Goal: Transaction & Acquisition: Purchase product/service

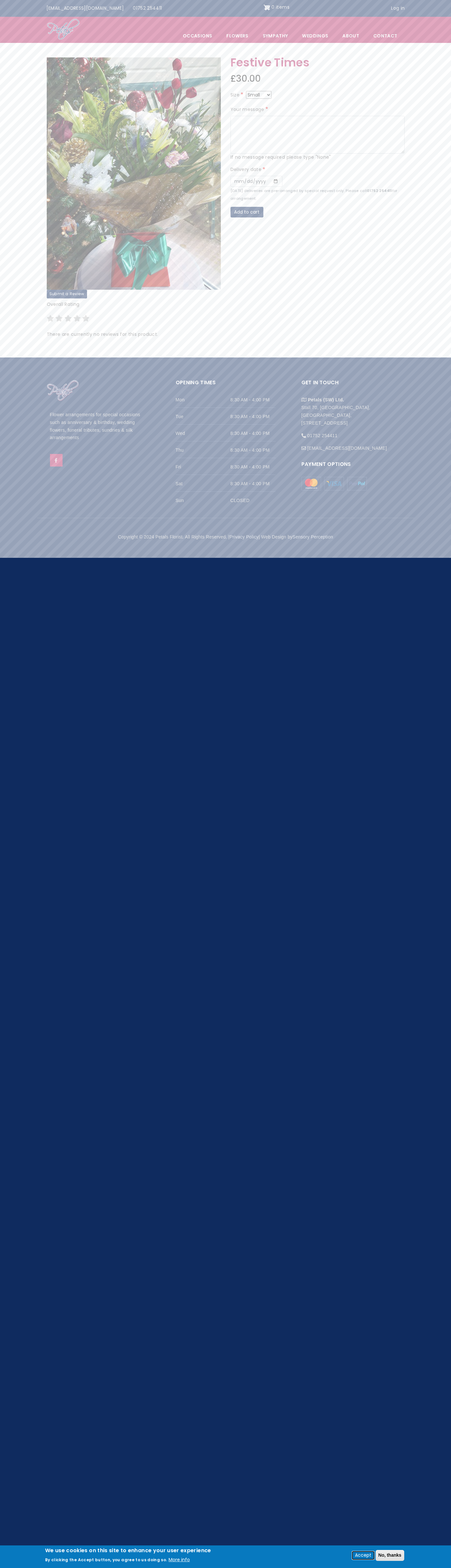
click at [363, 1555] on button "Accept" at bounding box center [363, 1555] width 22 height 8
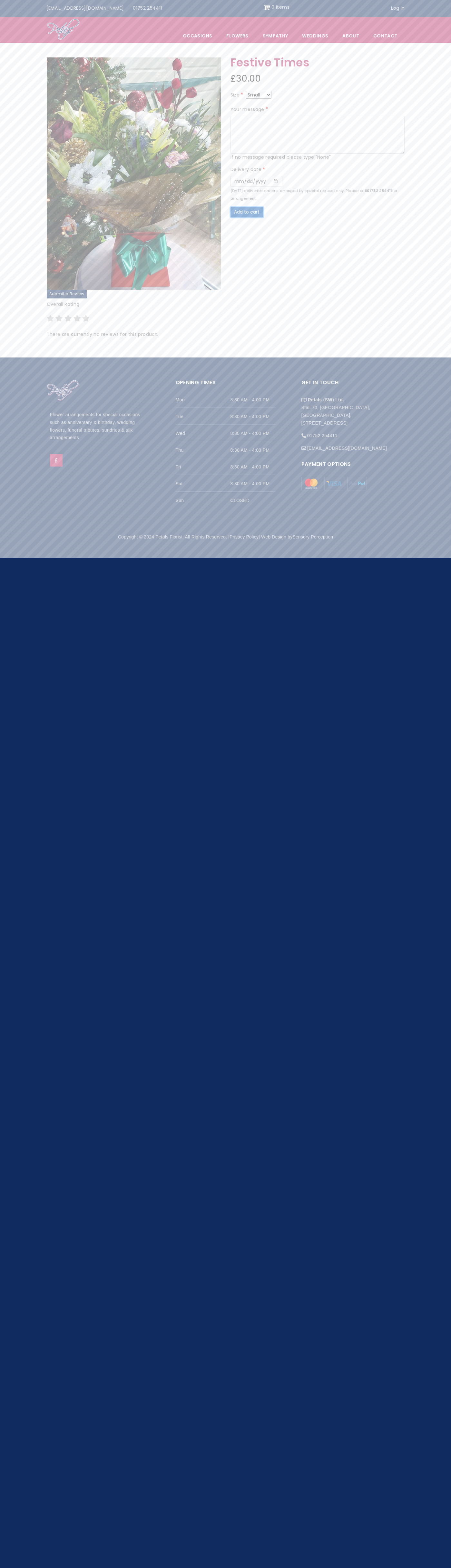
click at [247, 212] on button "Add to cart" at bounding box center [247, 212] width 33 height 11
click at [264, 8] on img "Site header" at bounding box center [268, 8] width 7 height 10
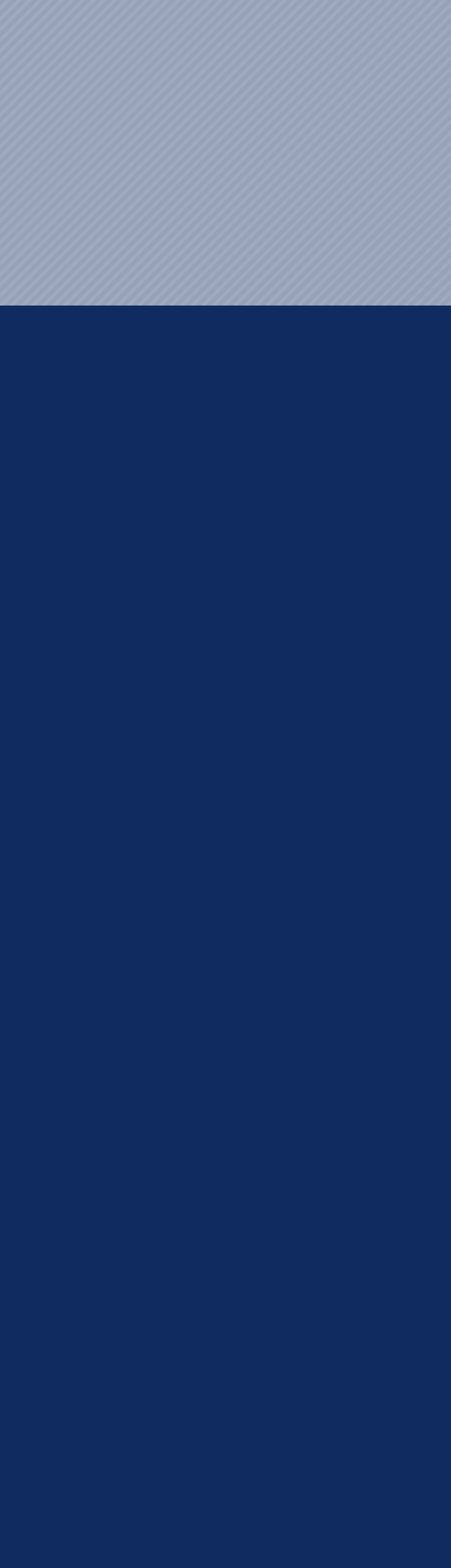
click at [119, 0] on html "Menu Occasions Open submenu Flowers Open submenu Sympathy Weddings Open submenu…" at bounding box center [226, 0] width 451 height 0
click at [450, 0] on html "Menu Occasions Open submenu Flowers Open submenu Sympathy Weddings Open submenu…" at bounding box center [226, 0] width 451 height 0
click at [32, 0] on html "Menu Occasions Open submenu Flowers Open submenu Sympathy Weddings Open submenu…" at bounding box center [226, 0] width 451 height 0
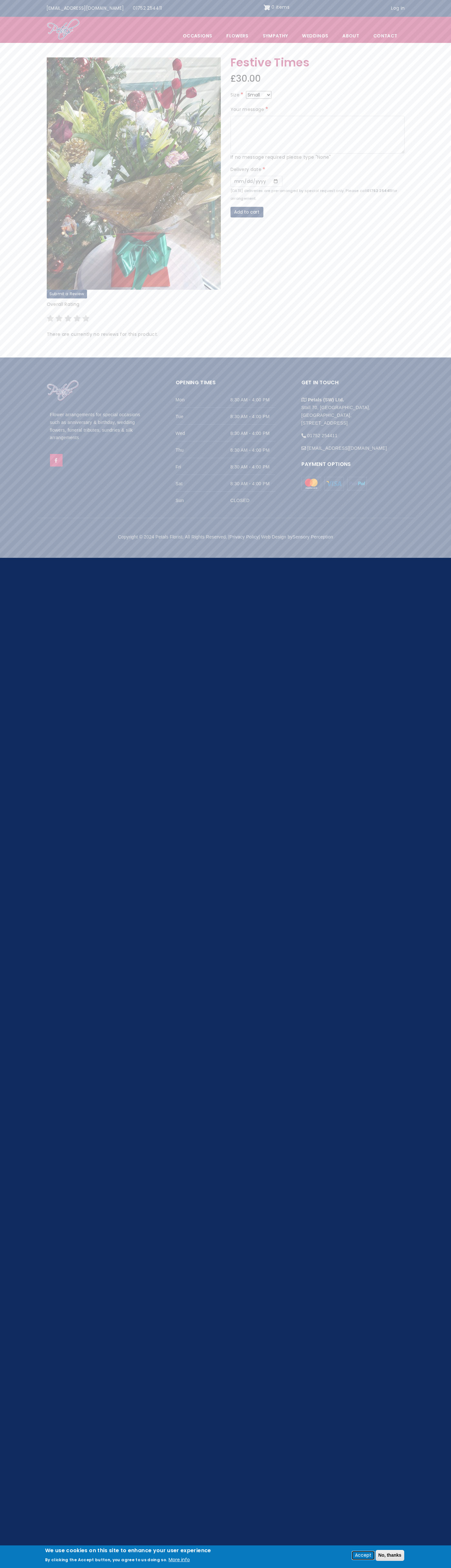
click at [363, 1555] on button "Accept" at bounding box center [363, 1555] width 22 height 8
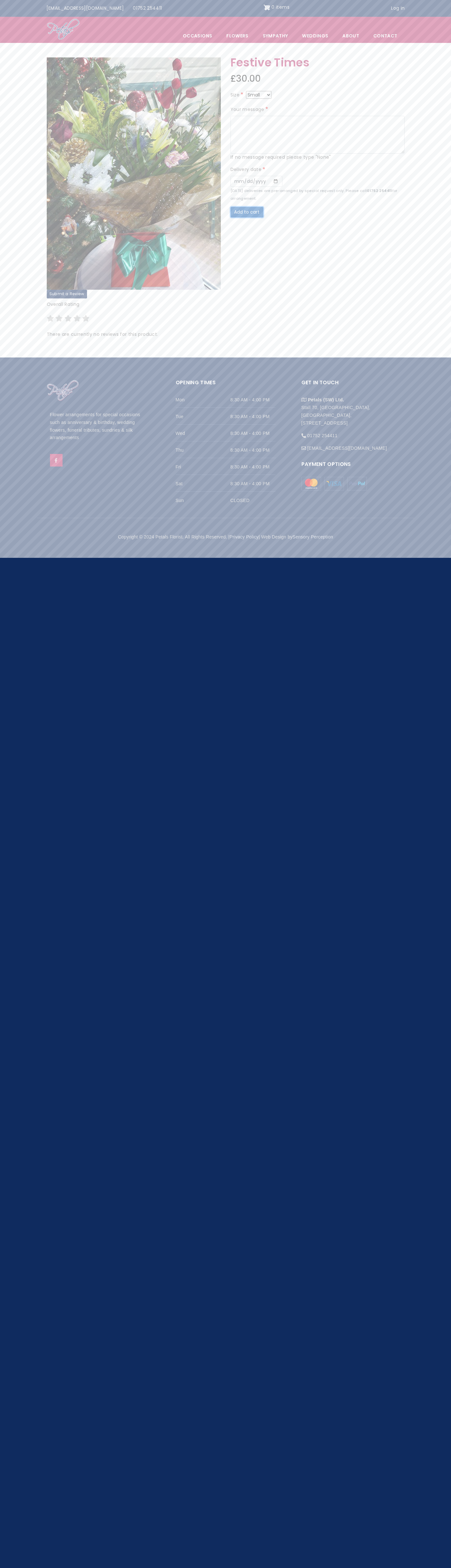
click at [247, 212] on button "Add to cart" at bounding box center [247, 212] width 33 height 11
click at [264, 8] on img "Site header" at bounding box center [268, 8] width 7 height 10
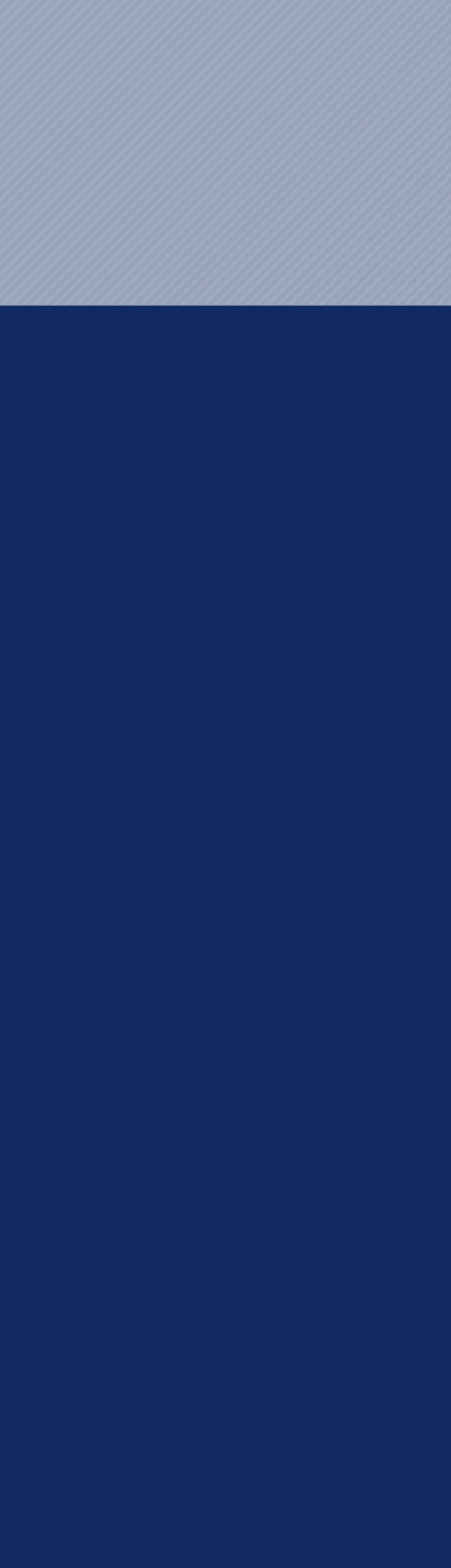
click at [245, 0] on html "Menu Occasions Open submenu Flowers Open submenu Sympathy Weddings Open submenu…" at bounding box center [226, 0] width 451 height 0
click at [450, 0] on html "Menu Occasions Open submenu Flowers Open submenu Sympathy Weddings Open submenu…" at bounding box center [226, 0] width 451 height 0
click at [308, 0] on html "Menu Occasions Open submenu Flowers Open submenu Sympathy Weddings Open submenu…" at bounding box center [226, 0] width 451 height 0
click at [15, 0] on html "Menu Occasions Open submenu Flowers Open submenu Sympathy Weddings Open submenu…" at bounding box center [226, 0] width 451 height 0
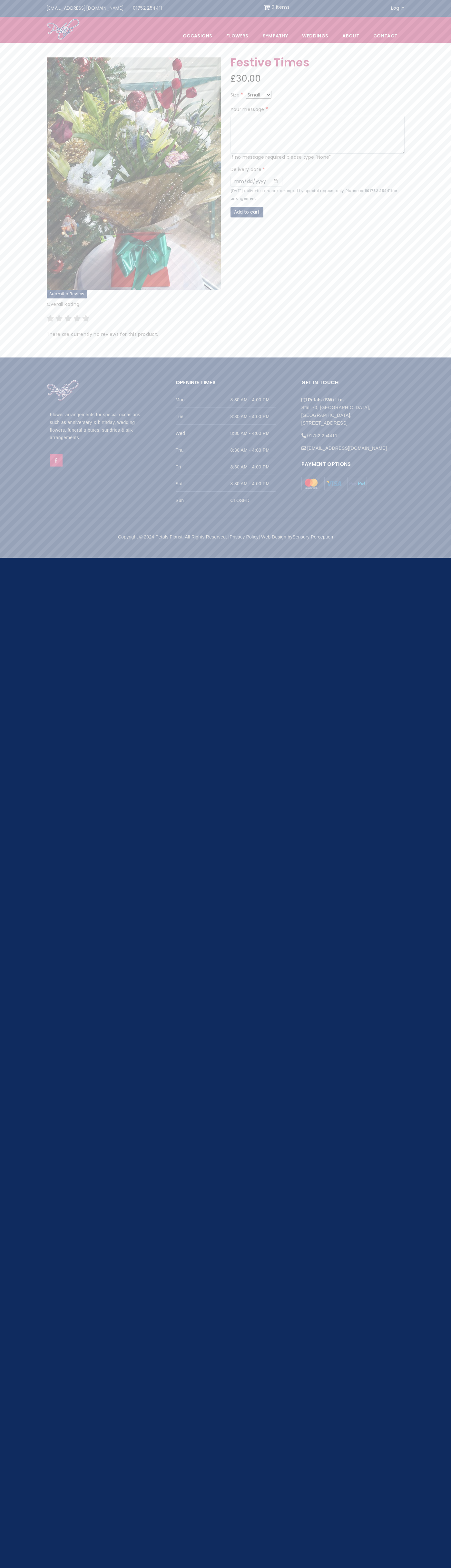
click at [264, 8] on img "Site header" at bounding box center [268, 8] width 7 height 10
